Goal: Check status: Check status

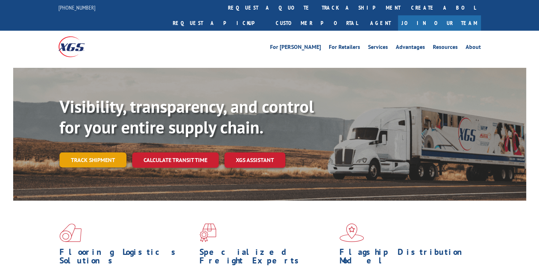
click at [104, 152] on link "Track shipment" at bounding box center [93, 159] width 67 height 15
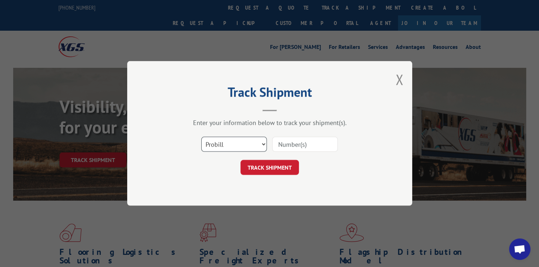
click at [259, 143] on select "Select category... Probill BOL PO" at bounding box center [234, 144] width 66 height 15
select select "bol"
click at [201, 137] on select "Select category... Probill BOL PO" at bounding box center [234, 144] width 66 height 15
click at [295, 143] on input at bounding box center [305, 144] width 66 height 15
type input "397959"
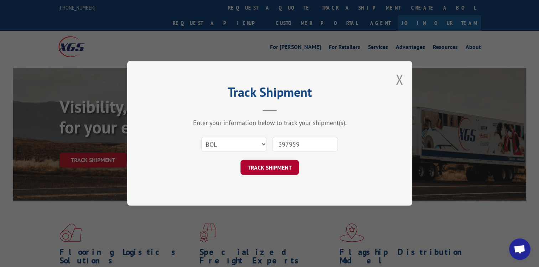
click at [289, 169] on button "TRACK SHIPMENT" at bounding box center [270, 167] width 58 height 15
